Goal: Find specific page/section: Find specific page/section

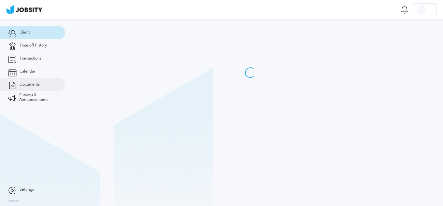
click at [41, 88] on link "Documents" at bounding box center [32, 84] width 65 height 13
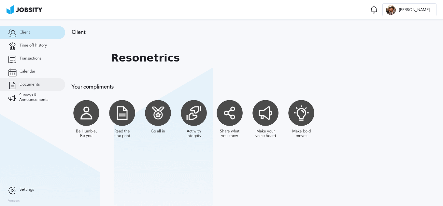
click at [28, 85] on span "Documents" at bounding box center [30, 84] width 20 height 5
